Goal: Task Accomplishment & Management: Use online tool/utility

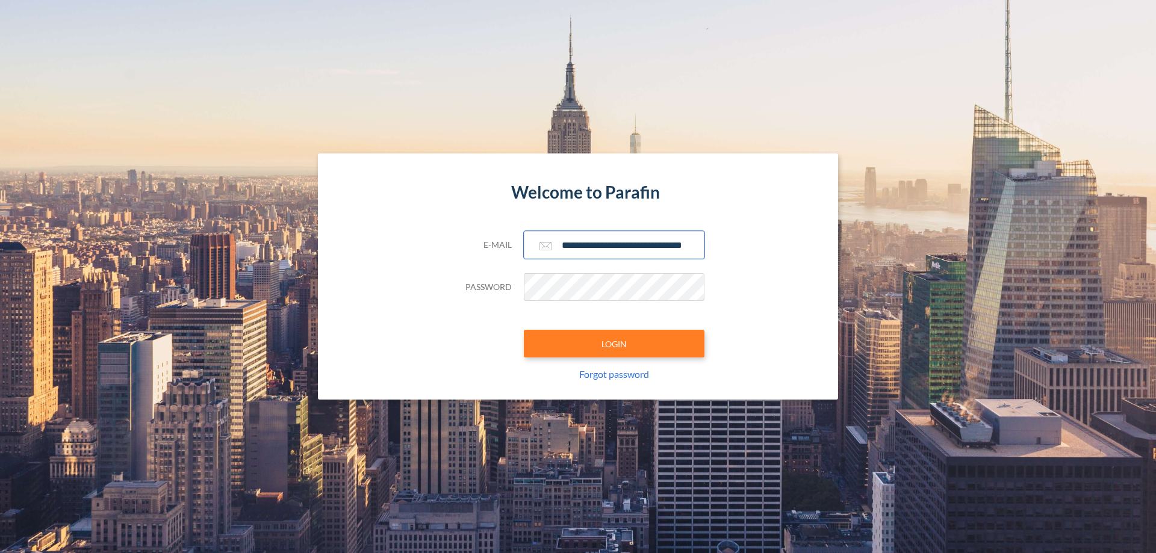
type input "**********"
click at [614, 344] on button "LOGIN" at bounding box center [614, 344] width 181 height 28
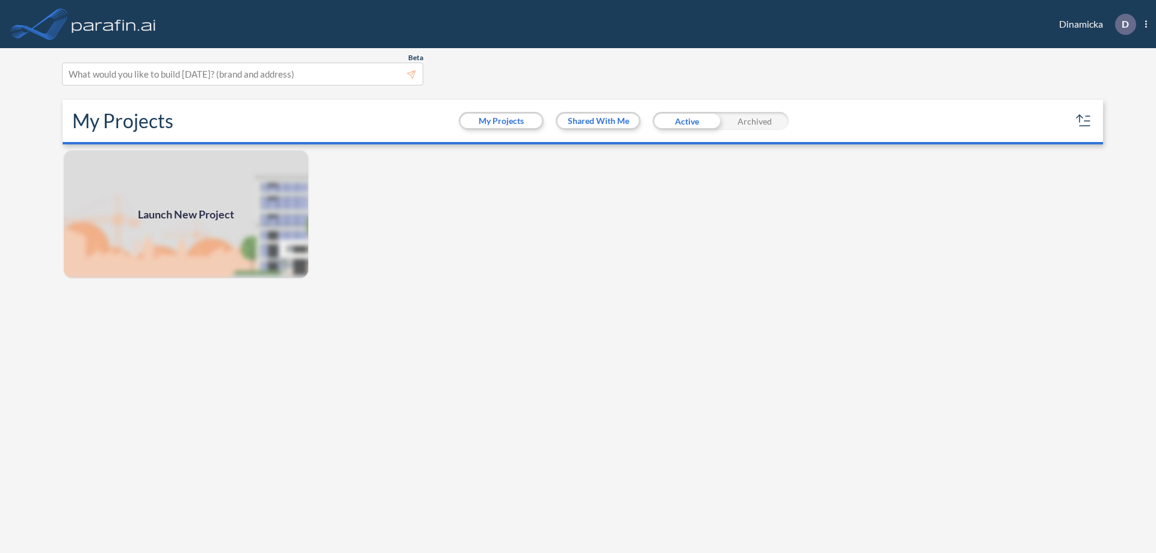
scroll to position [3, 0]
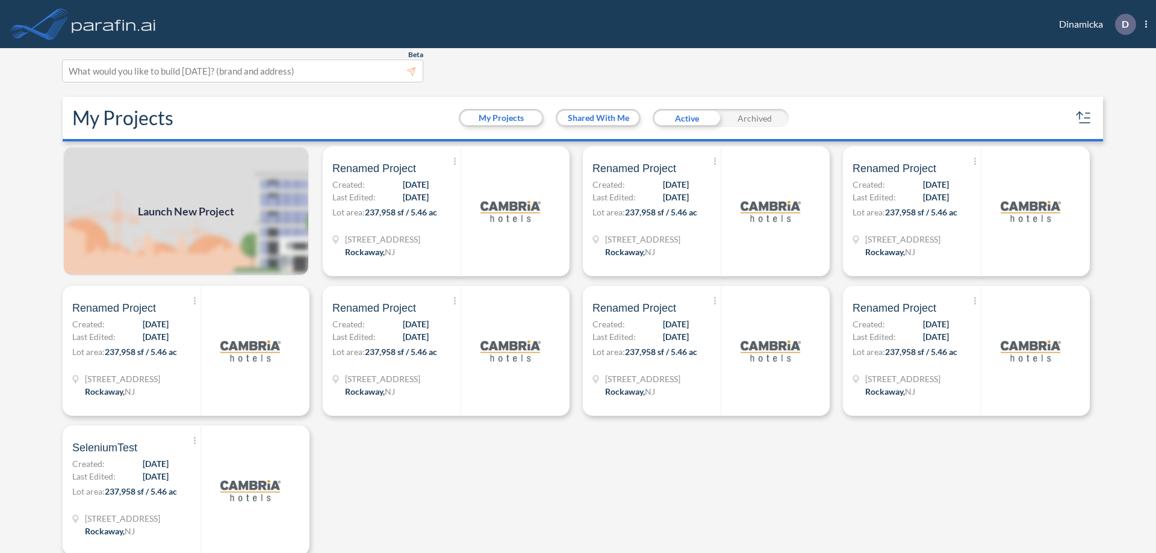
click at [186, 211] on span "Launch New Project" at bounding box center [186, 211] width 96 height 16
